Goal: Task Accomplishment & Management: Manage account settings

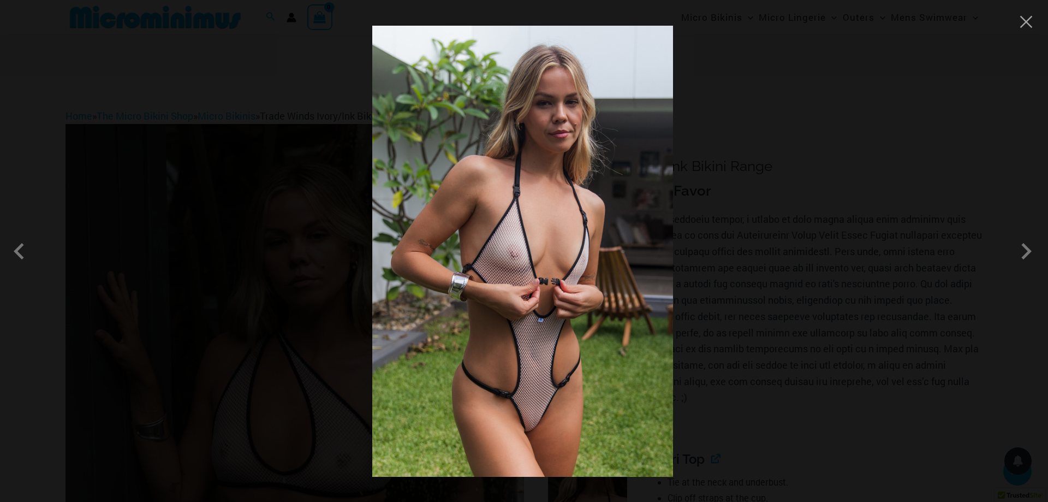
scroll to position [994, 0]
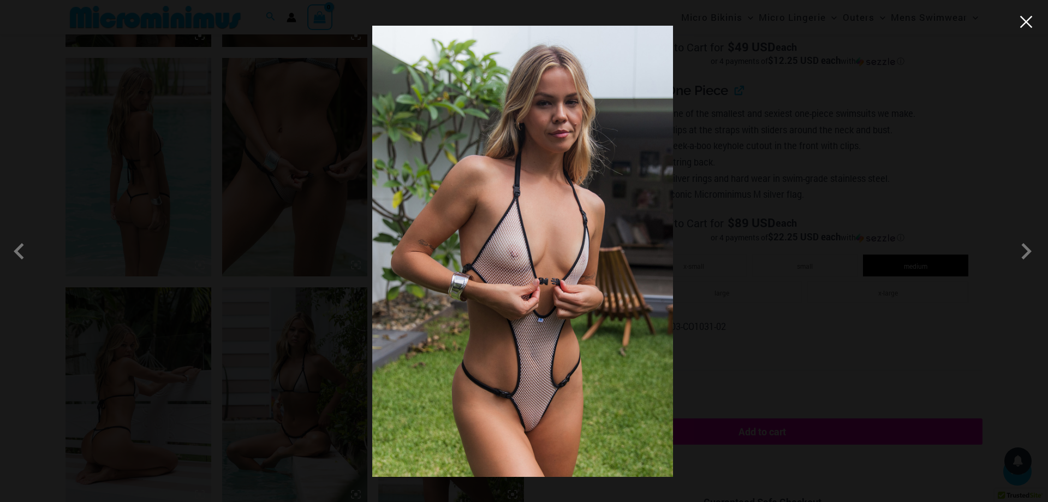
drag, startPoint x: 1034, startPoint y: 31, endPoint x: 1030, endPoint y: 25, distance: 6.8
click at [1031, 25] on div at bounding box center [524, 251] width 1048 height 502
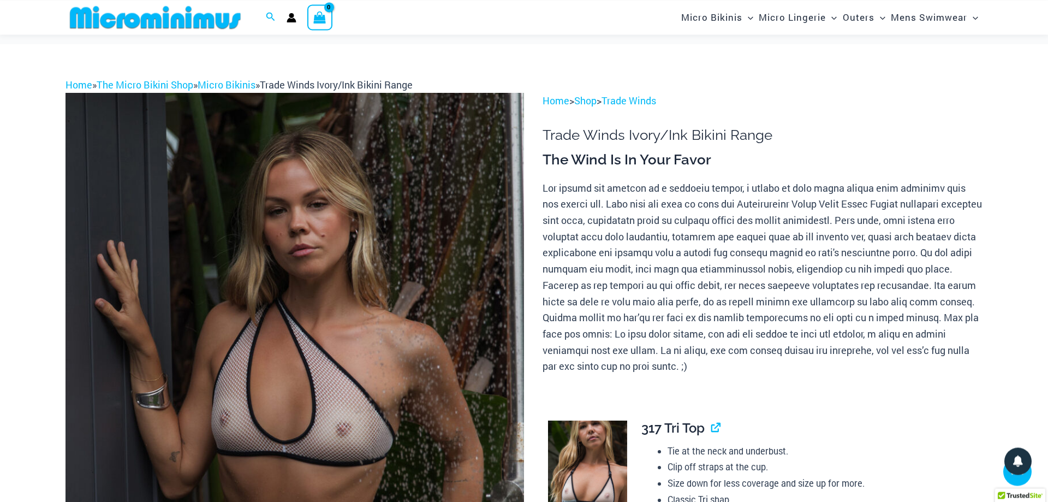
scroll to position [0, 0]
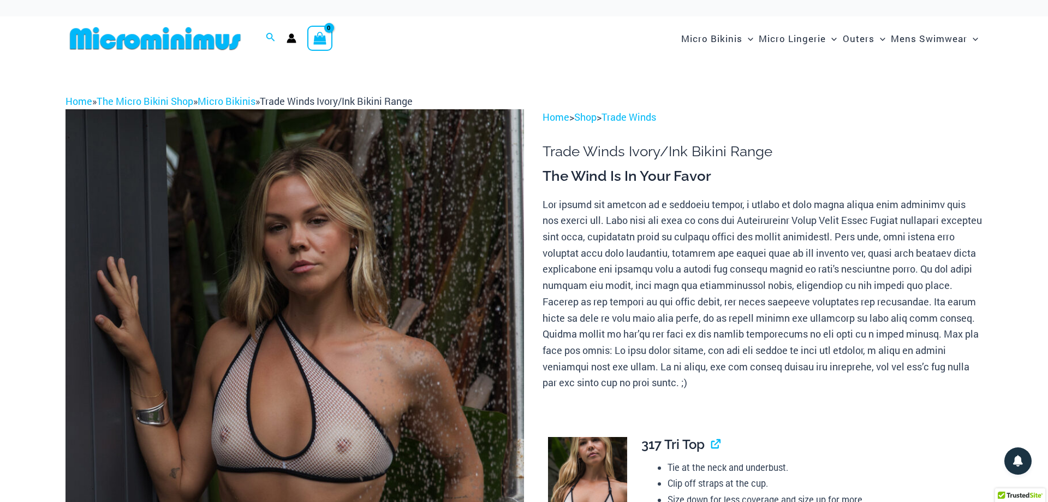
click at [321, 38] on icon "View Shopping Cart, empty" at bounding box center [320, 38] width 13 height 13
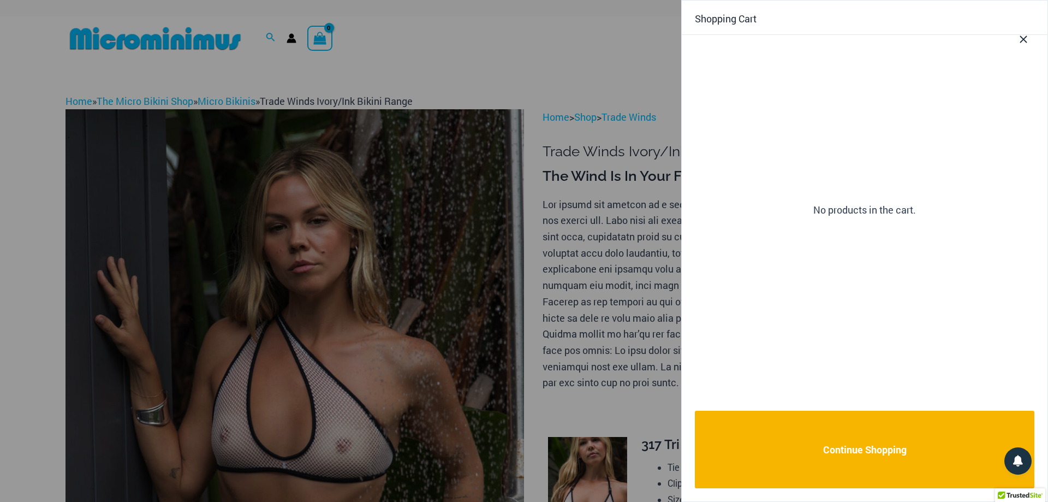
click at [292, 41] on div at bounding box center [524, 251] width 1048 height 502
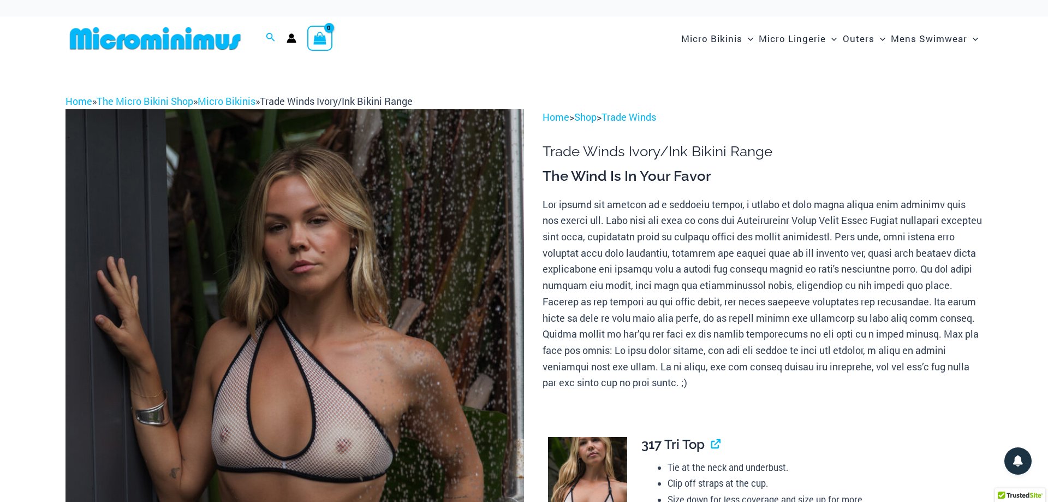
click at [290, 43] on icon "Account icon link" at bounding box center [291, 41] width 9 height 4
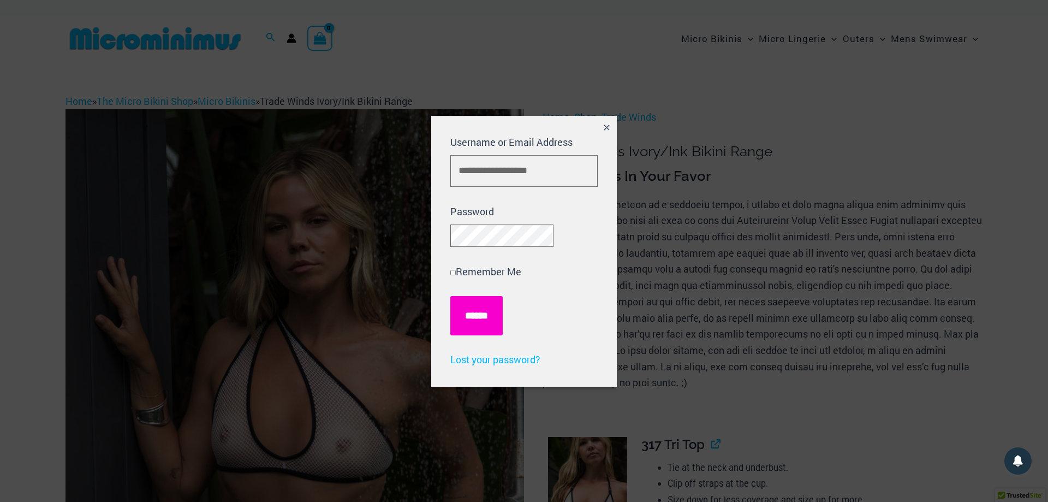
click at [467, 335] on input "******" at bounding box center [476, 315] width 52 height 39
click at [464, 323] on input "******" at bounding box center [476, 315] width 52 height 39
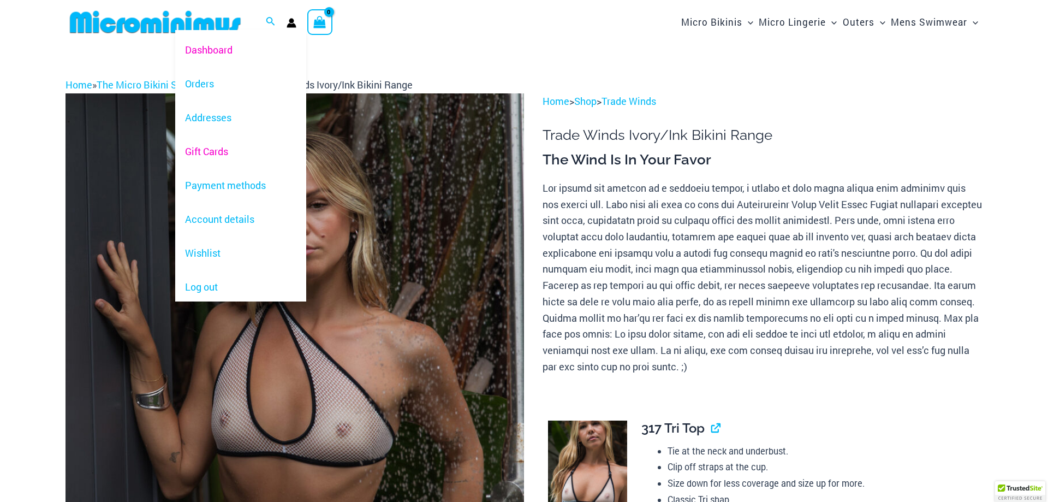
click at [216, 152] on link "Gift Cards" at bounding box center [240, 152] width 131 height 34
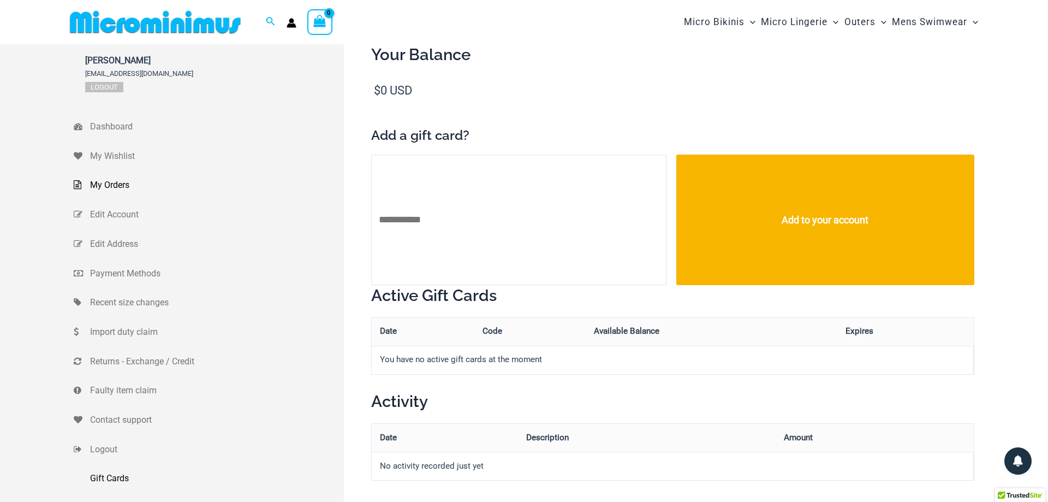
click at [95, 180] on span "My Orders" at bounding box center [215, 185] width 251 height 16
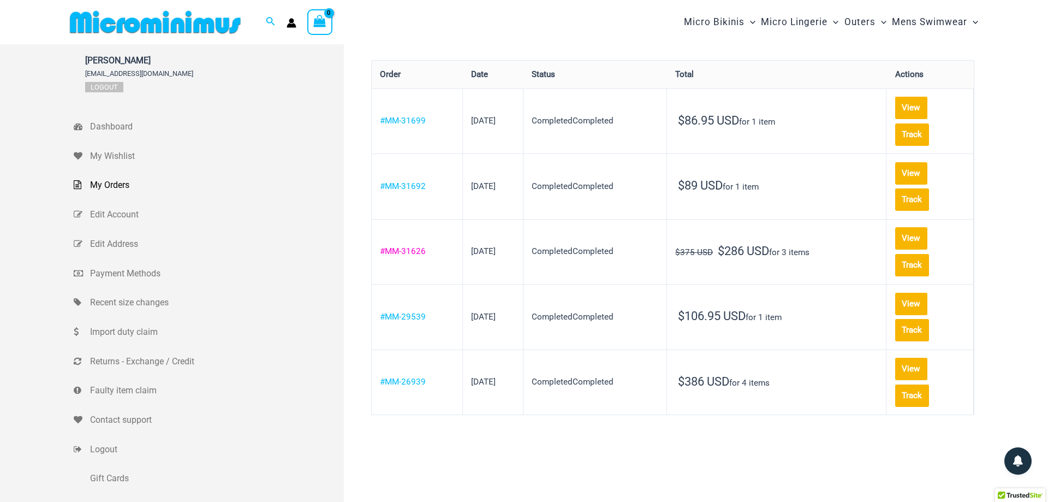
click at [398, 246] on link "#MM-31626" at bounding box center [403, 251] width 46 height 10
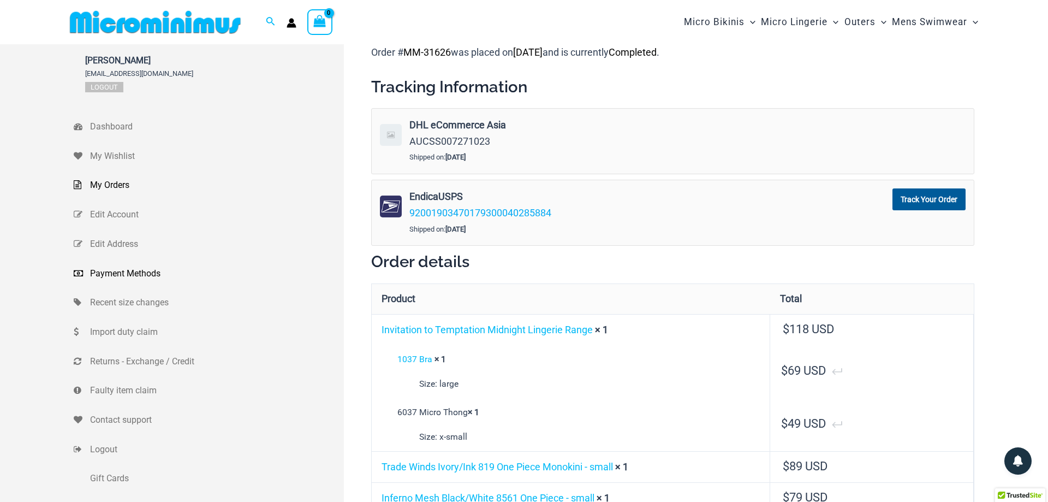
click at [97, 269] on span "Payment Methods" at bounding box center [215, 273] width 251 height 16
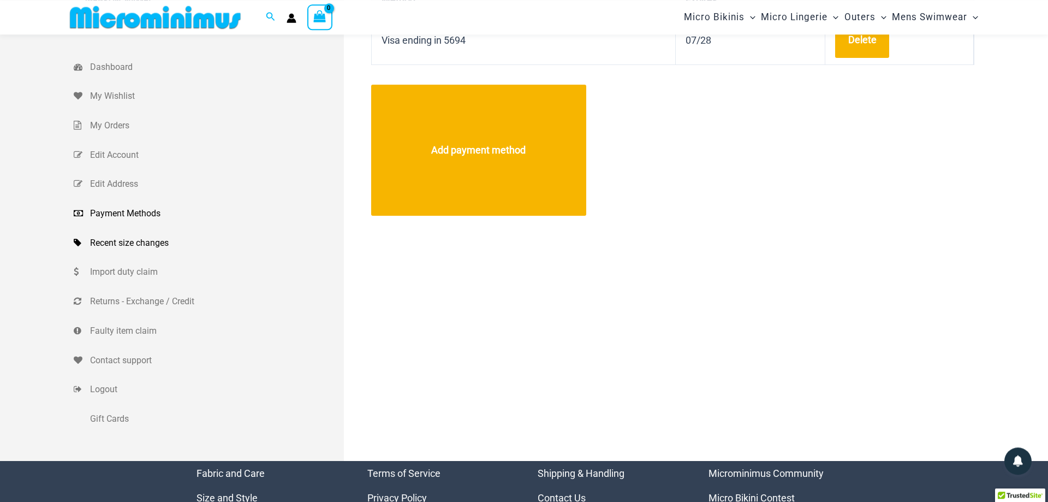
scroll to position [46, 0]
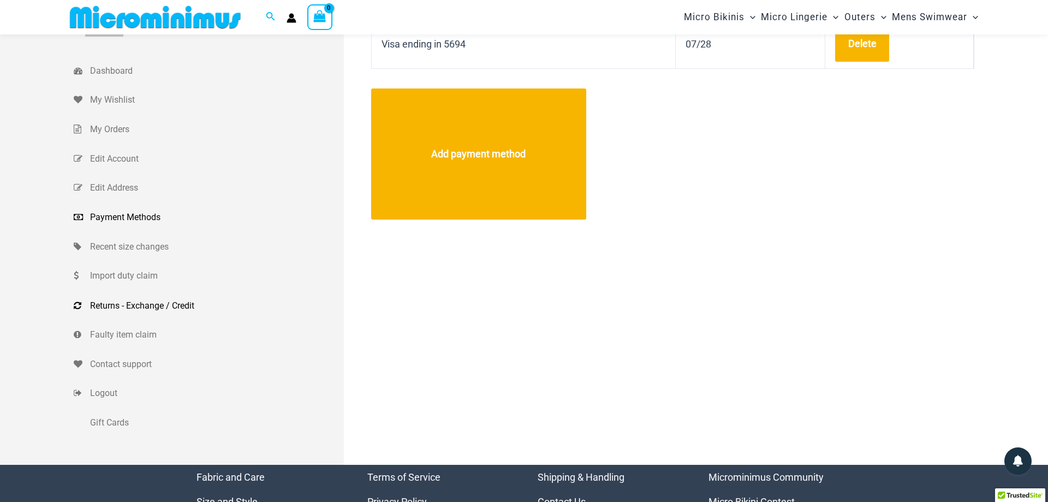
click at [133, 307] on span "Returns - Exchange / Credit" at bounding box center [215, 305] width 251 height 16
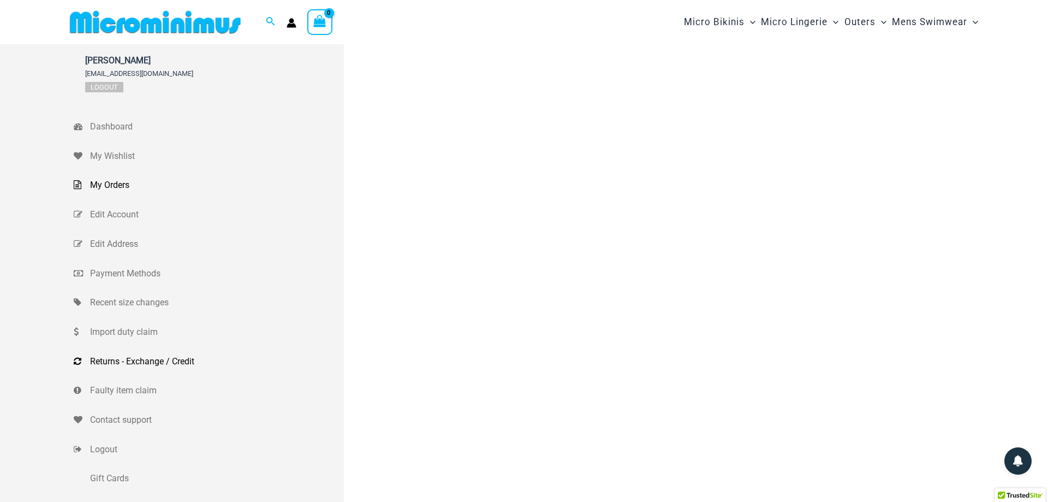
click at [99, 189] on span "My Orders" at bounding box center [215, 185] width 251 height 16
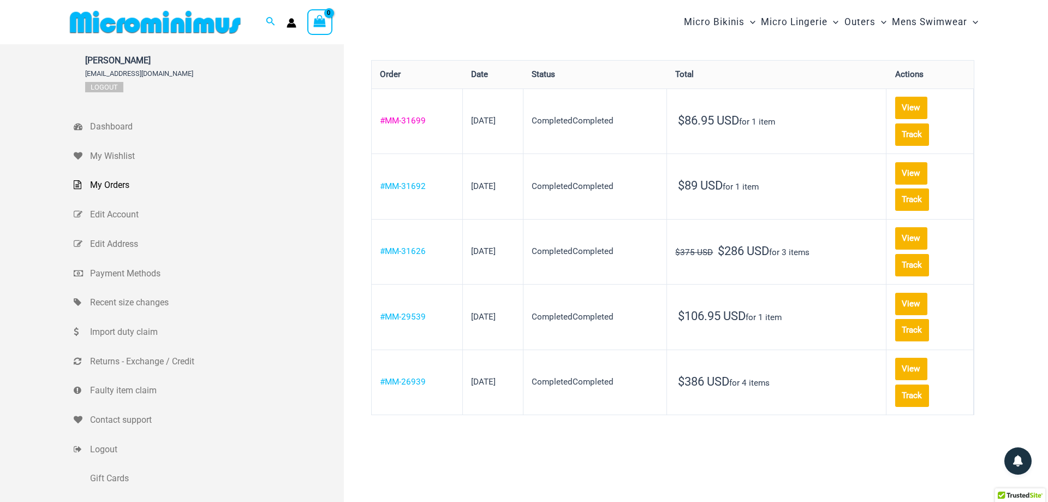
click at [413, 123] on link "#MM-31699" at bounding box center [403, 121] width 46 height 10
click at [404, 187] on link "#MM-31692" at bounding box center [403, 186] width 46 height 10
